Goal: Transaction & Acquisition: Purchase product/service

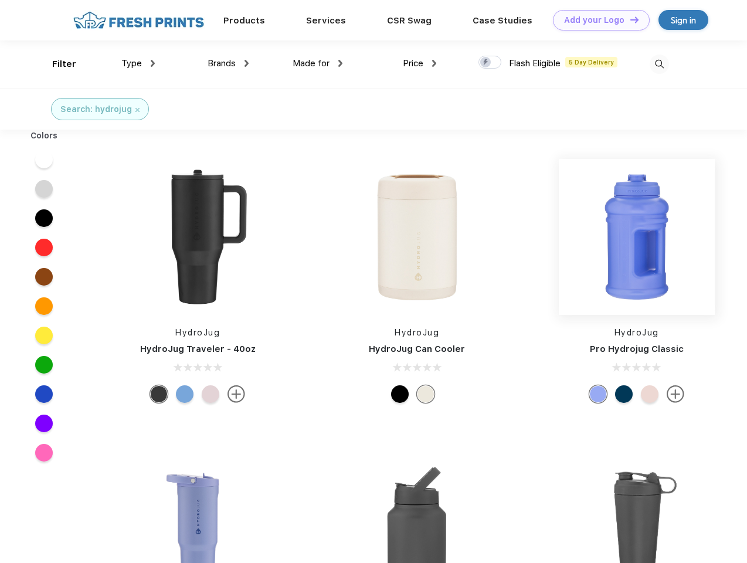
scroll to position [1, 0]
click at [597, 20] on link "Add your Logo Design Tool" at bounding box center [601, 20] width 97 height 21
click at [0, 0] on div "Design Tool" at bounding box center [0, 0] width 0 height 0
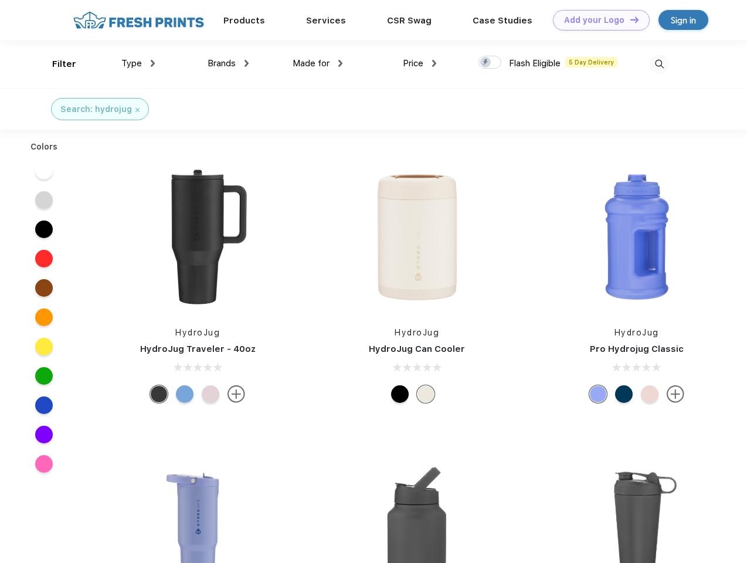
click at [629, 19] on link "Add your Logo Design Tool" at bounding box center [601, 20] width 97 height 21
click at [56, 64] on div "Filter" at bounding box center [64, 63] width 24 height 13
click at [138, 63] on span "Type" at bounding box center [131, 63] width 21 height 11
click at [228, 63] on span "Brands" at bounding box center [221, 63] width 28 height 11
click at [318, 63] on span "Made for" at bounding box center [310, 63] width 37 height 11
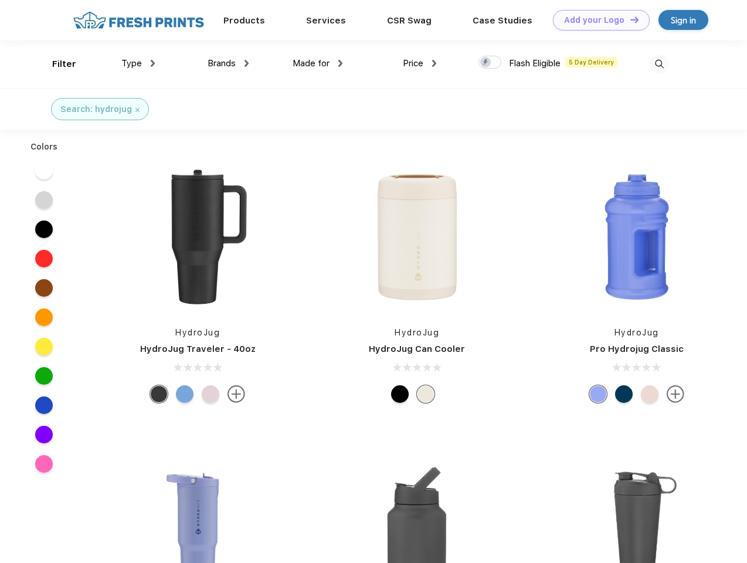
click at [420, 63] on span "Price" at bounding box center [413, 63] width 21 height 11
click at [490, 63] on div at bounding box center [489, 62] width 23 height 13
click at [486, 63] on input "checkbox" at bounding box center [482, 59] width 8 height 8
click at [659, 64] on img at bounding box center [658, 63] width 19 height 19
